Goal: Task Accomplishment & Management: Manage account settings

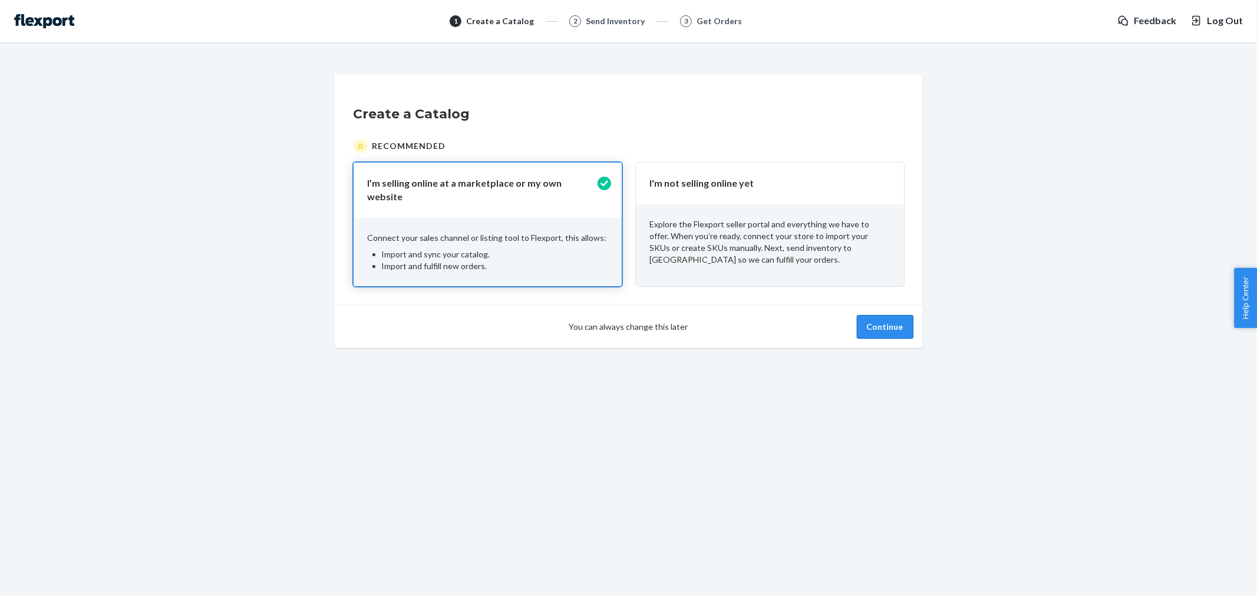
click at [880, 325] on button "Continue" at bounding box center [885, 327] width 57 height 24
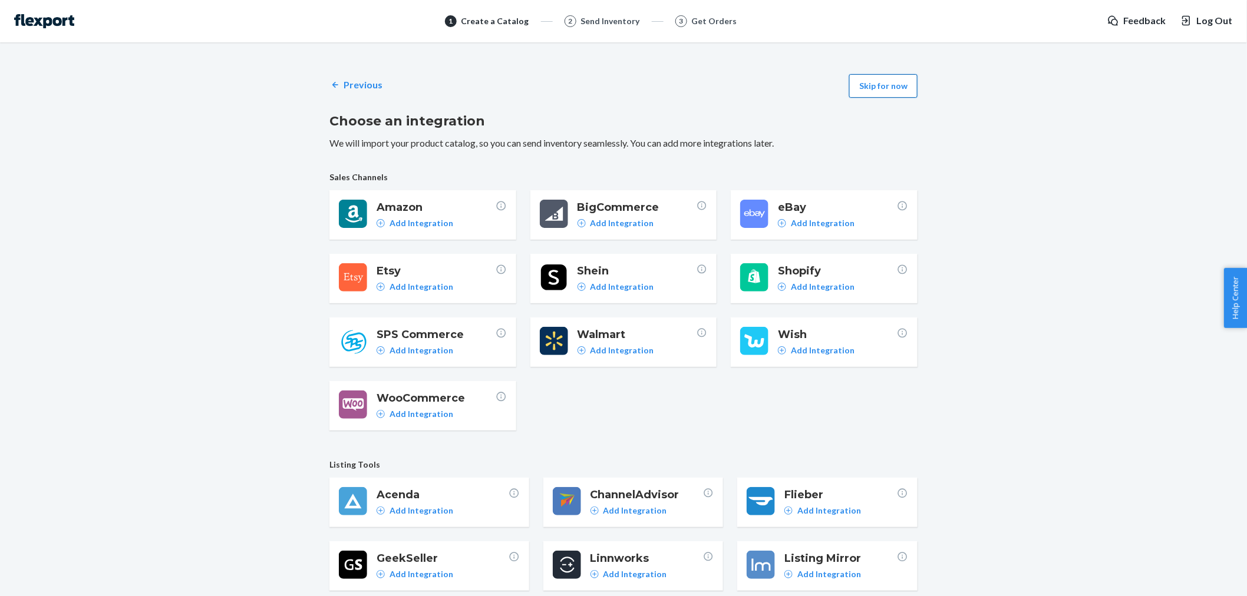
click at [890, 93] on button "Skip for now" at bounding box center [883, 86] width 68 height 24
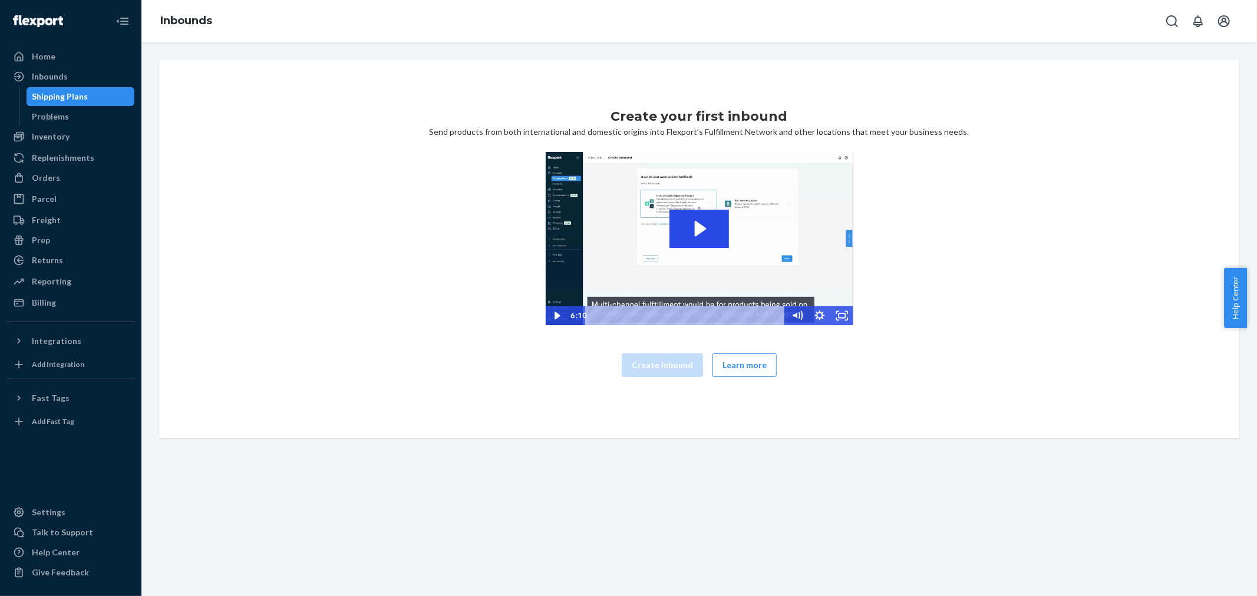
click at [49, 95] on div "Shipping Plans" at bounding box center [60, 97] width 56 height 12
click at [1000, 75] on div "Create your first inbound Send products from both international and domestic or…" at bounding box center [699, 249] width 1080 height 378
click at [43, 131] on div "Inventory" at bounding box center [51, 137] width 38 height 12
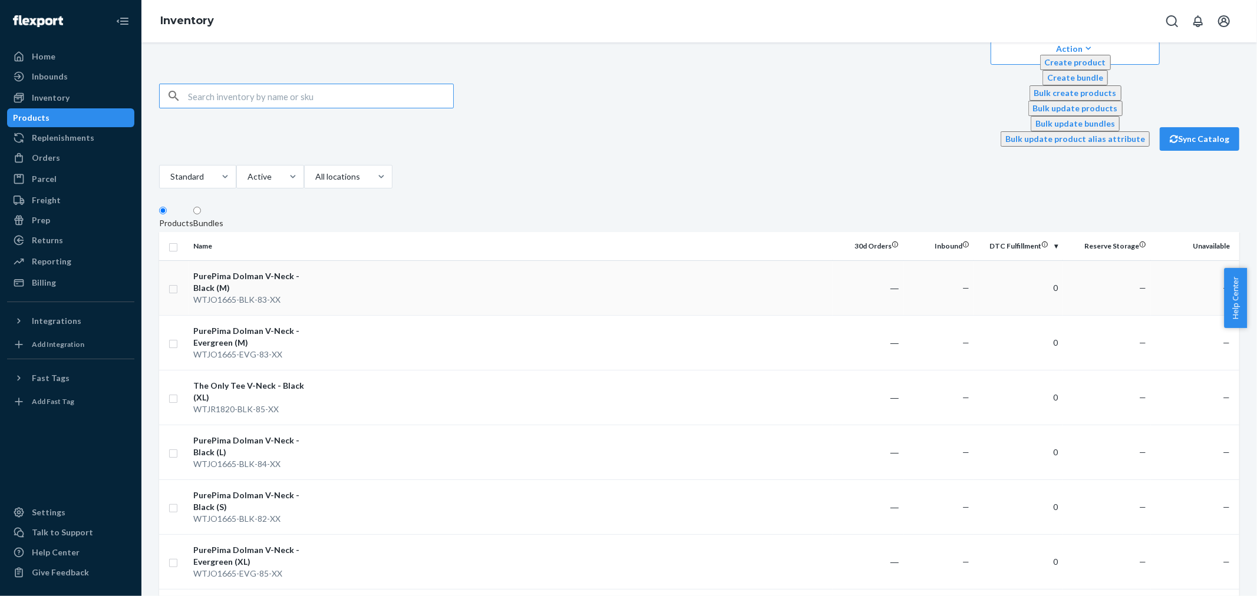
click at [275, 270] on div "PurePima Dolman V-Neck - Black (M)" at bounding box center [254, 282] width 123 height 24
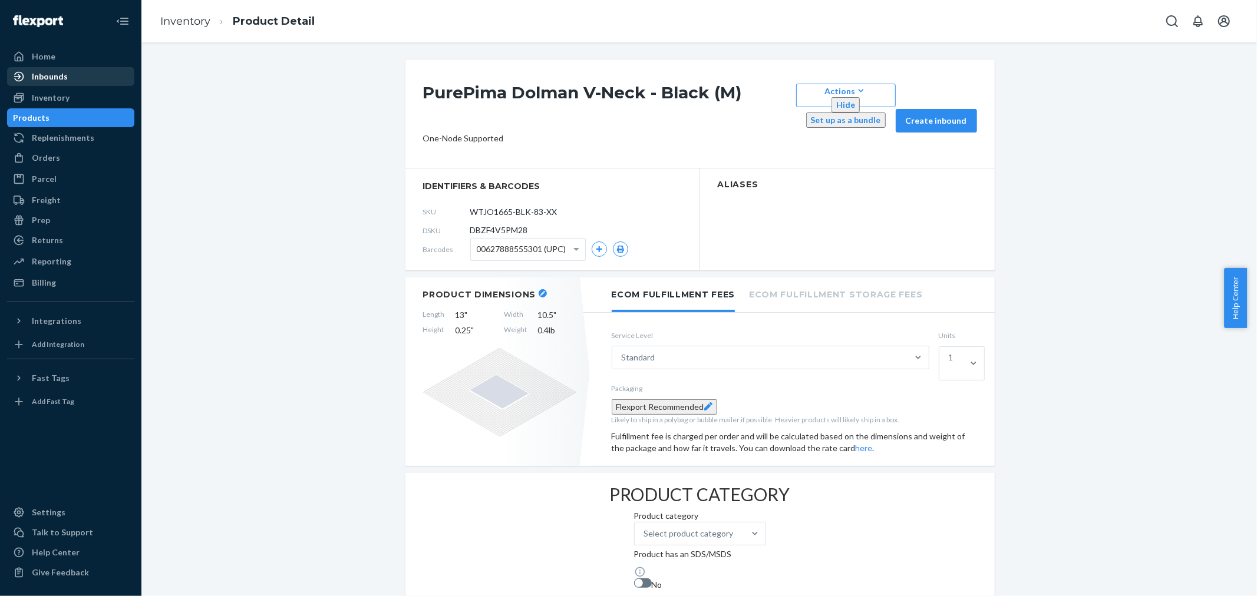
click at [71, 82] on div "Inbounds" at bounding box center [70, 76] width 125 height 16
